Goal: Task Accomplishment & Management: Use online tool/utility

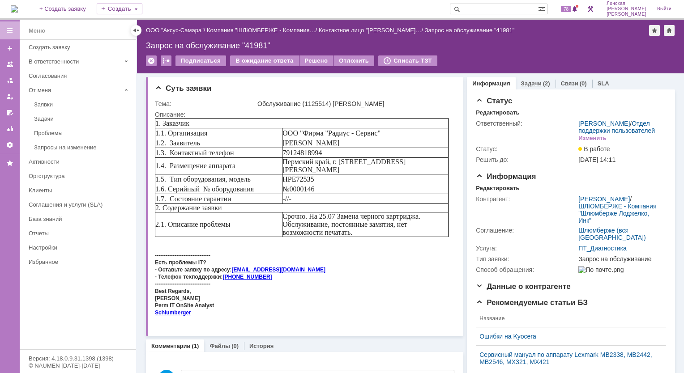
click at [530, 81] on link "Задачи" at bounding box center [531, 83] width 21 height 7
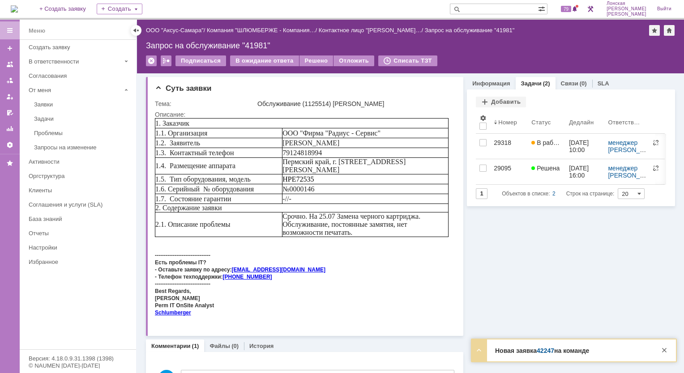
click at [549, 351] on link "42247" at bounding box center [545, 350] width 17 height 7
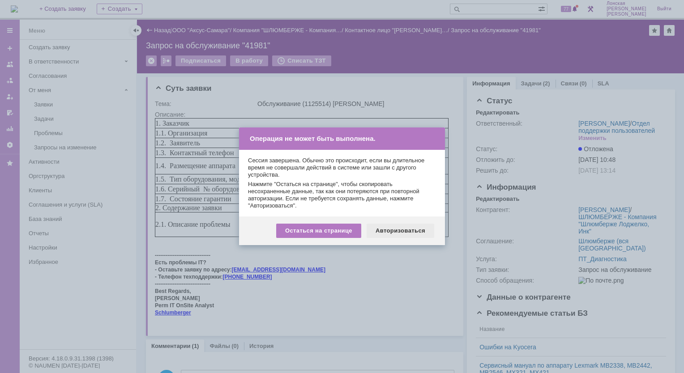
click at [401, 228] on div "Авторизоваться" at bounding box center [401, 231] width 68 height 14
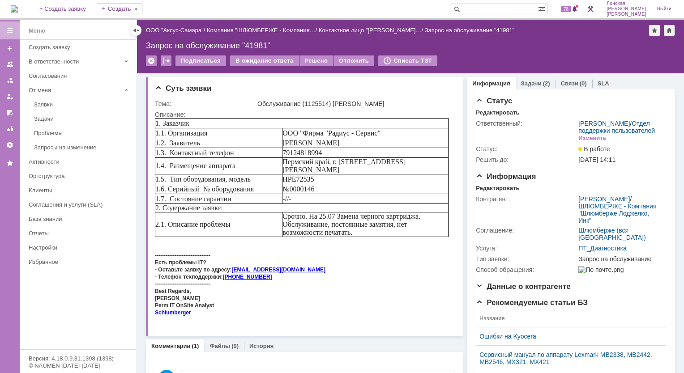
click at [18, 5] on img at bounding box center [14, 8] width 7 height 7
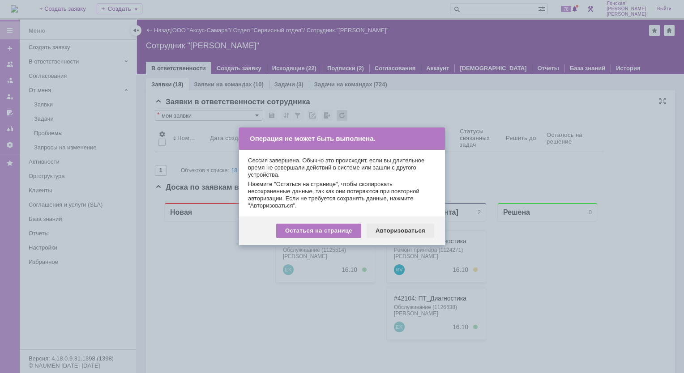
click at [418, 232] on div "Авторизоваться" at bounding box center [401, 231] width 68 height 14
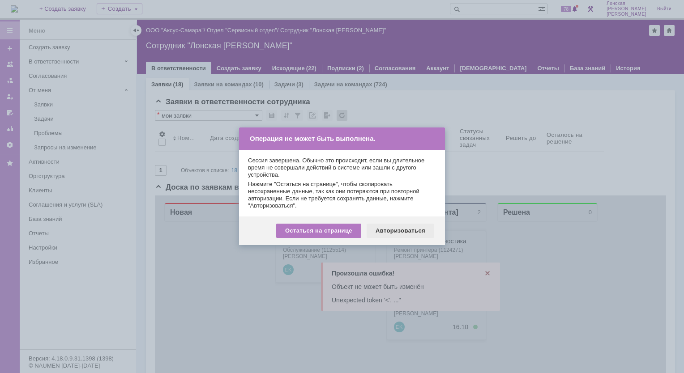
drag, startPoint x: 392, startPoint y: 233, endPoint x: 236, endPoint y: 38, distance: 249.3
click at [392, 233] on div "Авторизоваться" at bounding box center [401, 231] width 68 height 14
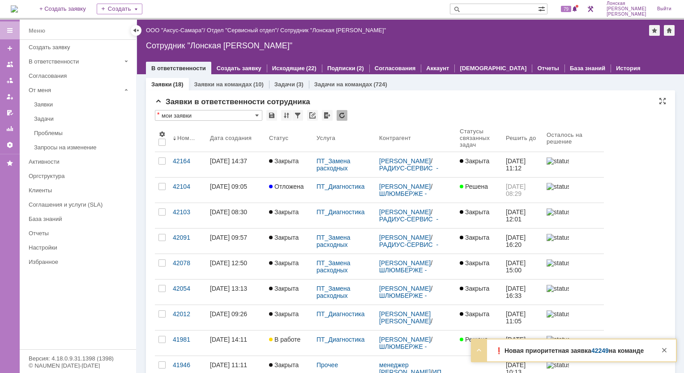
click at [600, 352] on link "42249" at bounding box center [599, 350] width 17 height 7
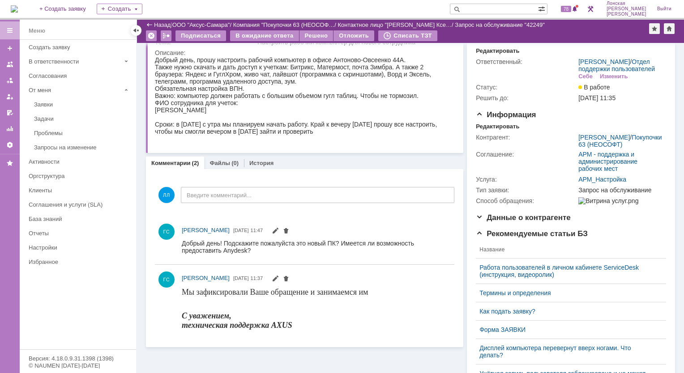
scroll to position [45, 0]
